Goal: Check status

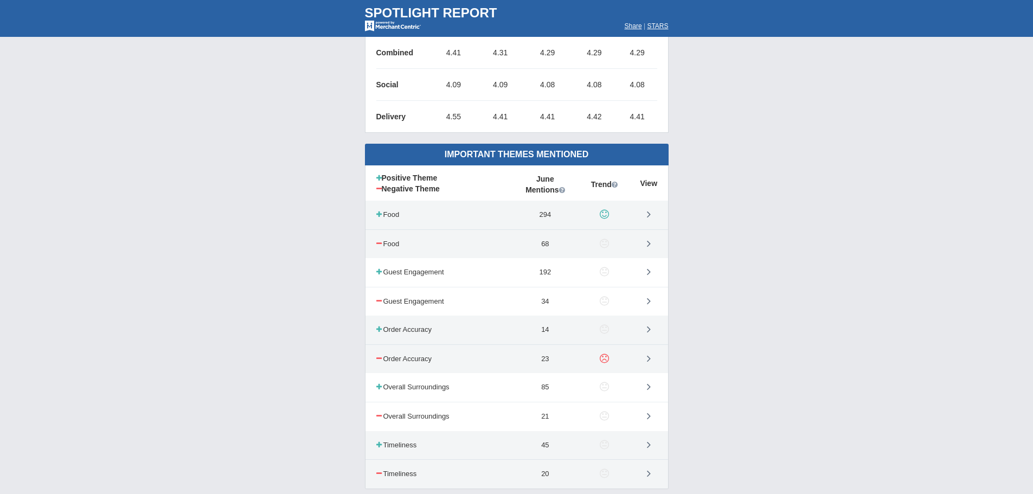
scroll to position [488, 0]
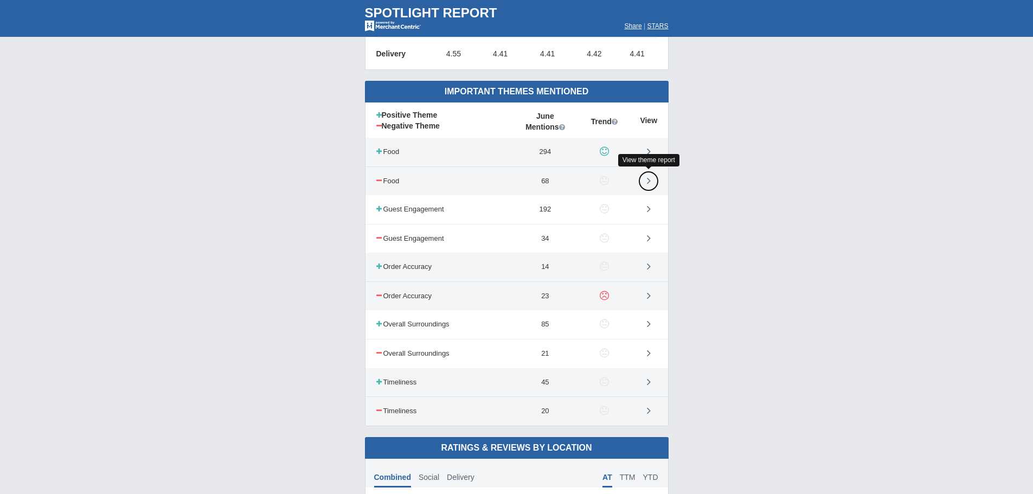
click at [647, 181] on icon at bounding box center [649, 180] width 4 height 11
